Goal: Transaction & Acquisition: Purchase product/service

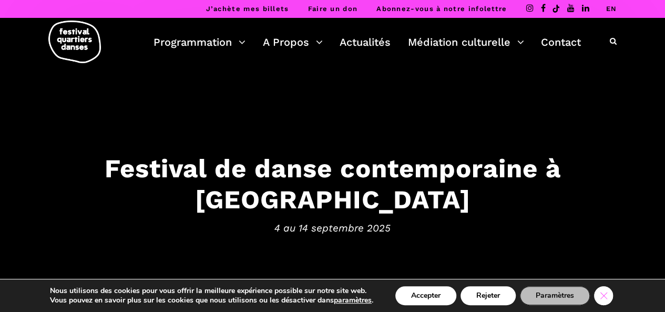
click at [605, 297] on icon "Close GDPR Cookie Banner" at bounding box center [603, 295] width 19 height 16
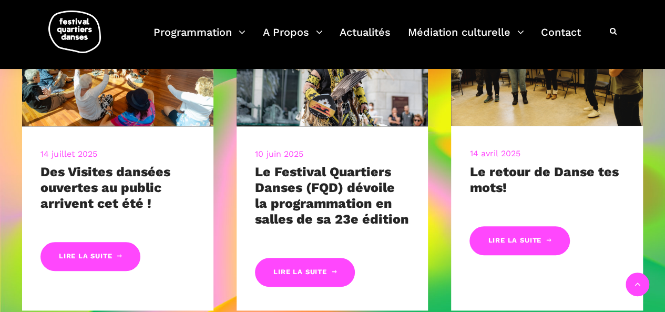
scroll to position [473, 0]
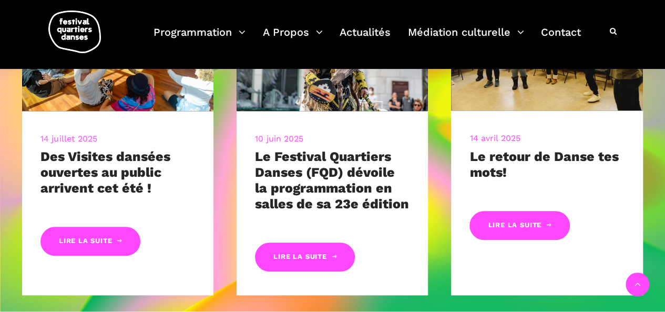
click at [5, 133] on div "14 juillet 2025 Des Visites dansées ouvertes au public arrivent cet été ! Lire …" at bounding box center [333, 139] width 664 height 355
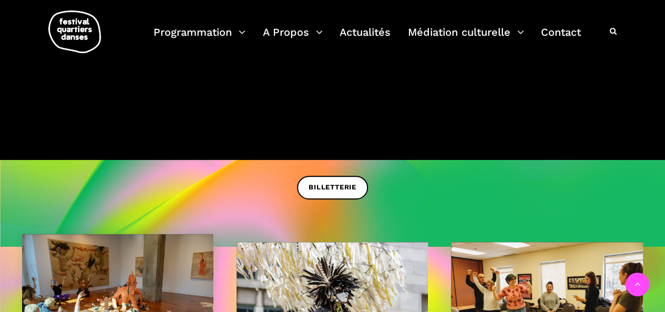
scroll to position [210, 0]
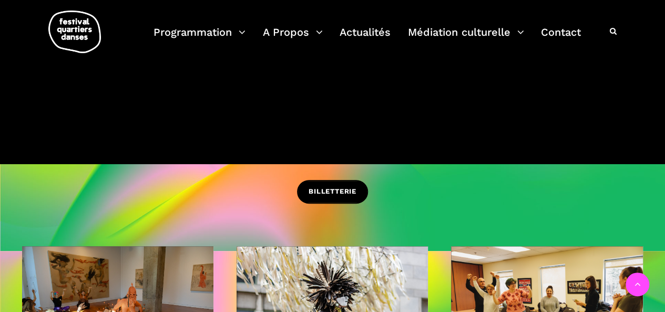
click at [344, 194] on span "BILLETTERIE" at bounding box center [333, 191] width 48 height 11
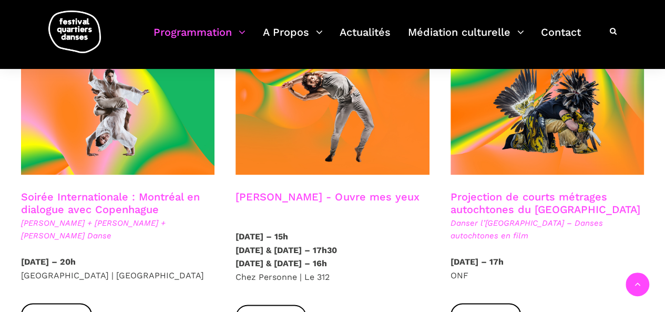
scroll to position [631, 0]
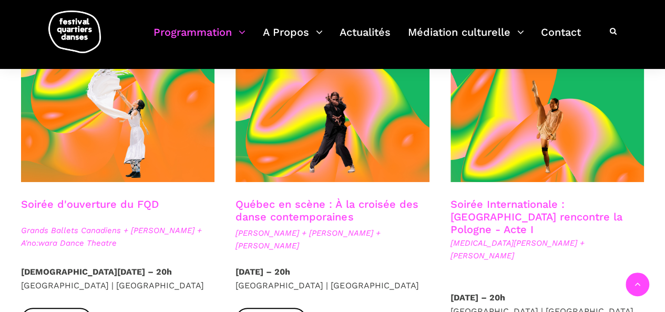
scroll to position [263, 0]
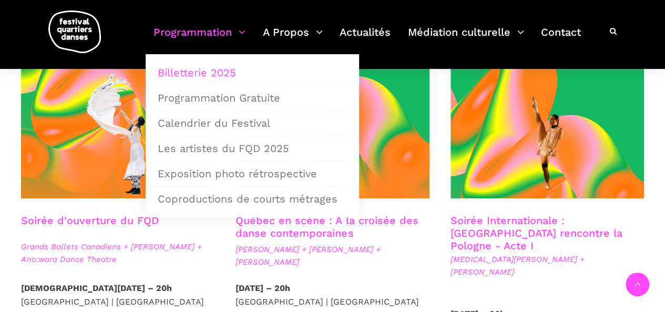
click at [79, 32] on img at bounding box center [74, 32] width 53 height 43
